Goal: Navigation & Orientation: Find specific page/section

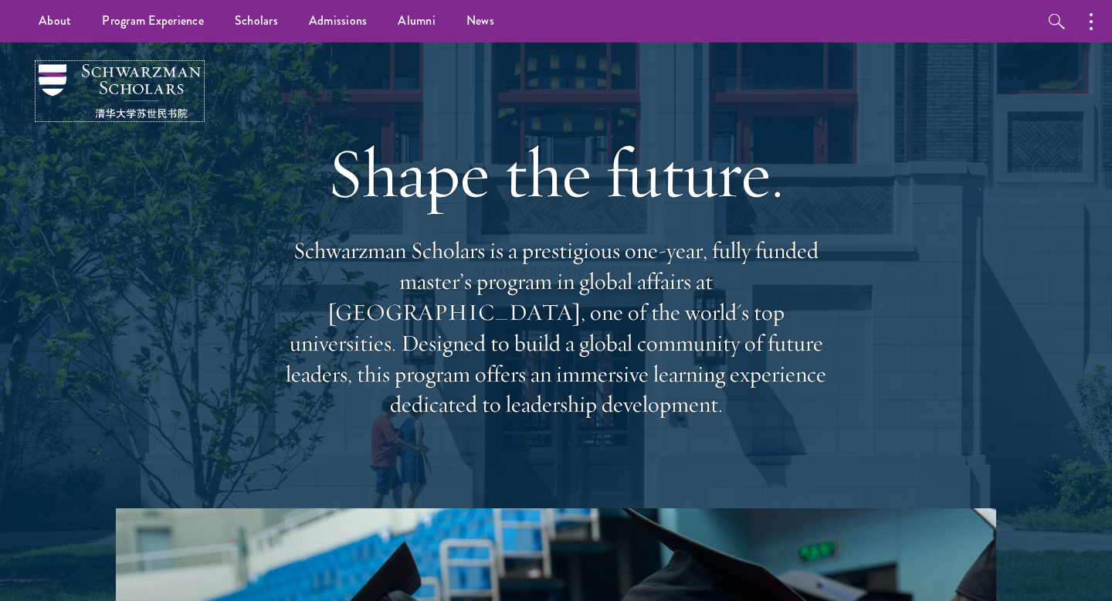
click at [168, 112] on img at bounding box center [120, 91] width 162 height 54
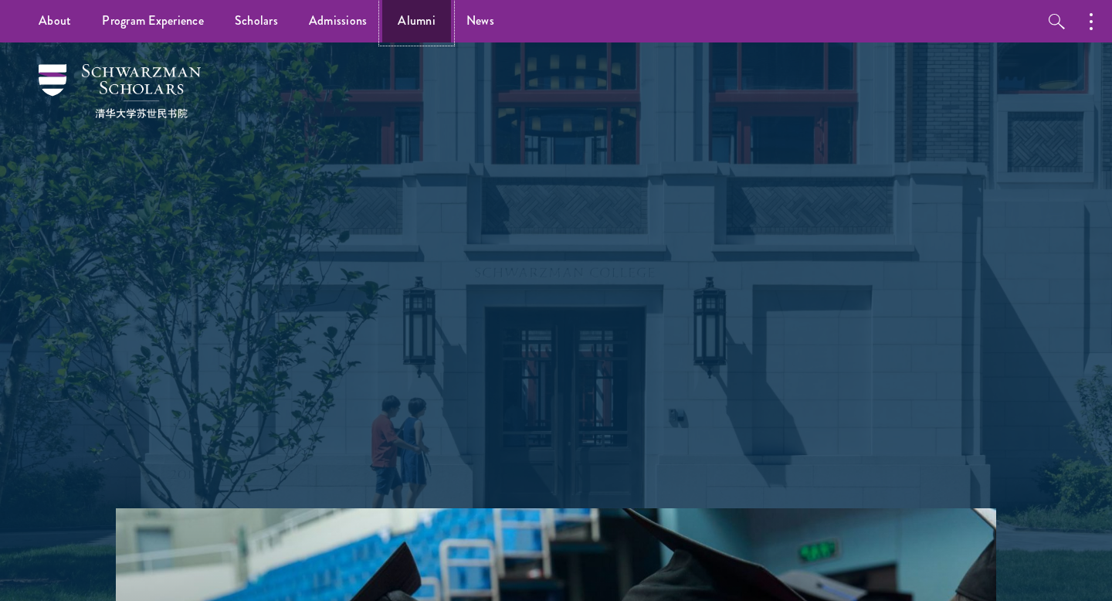
click at [401, 28] on link "Alumni" at bounding box center [416, 21] width 69 height 42
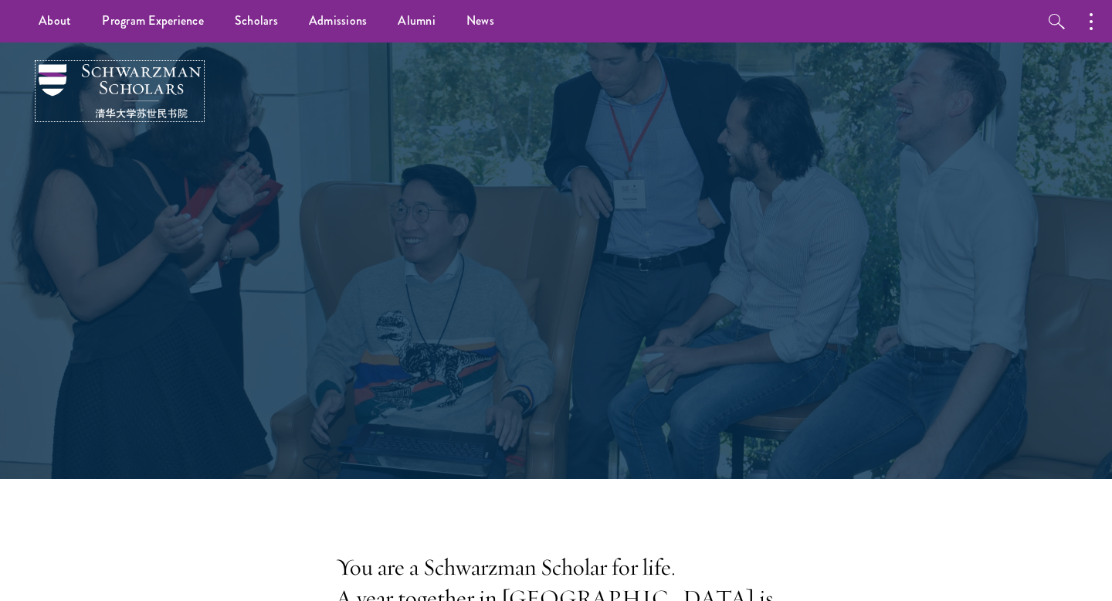
click at [49, 74] on img at bounding box center [120, 91] width 162 height 54
